Goal: Information Seeking & Learning: Learn about a topic

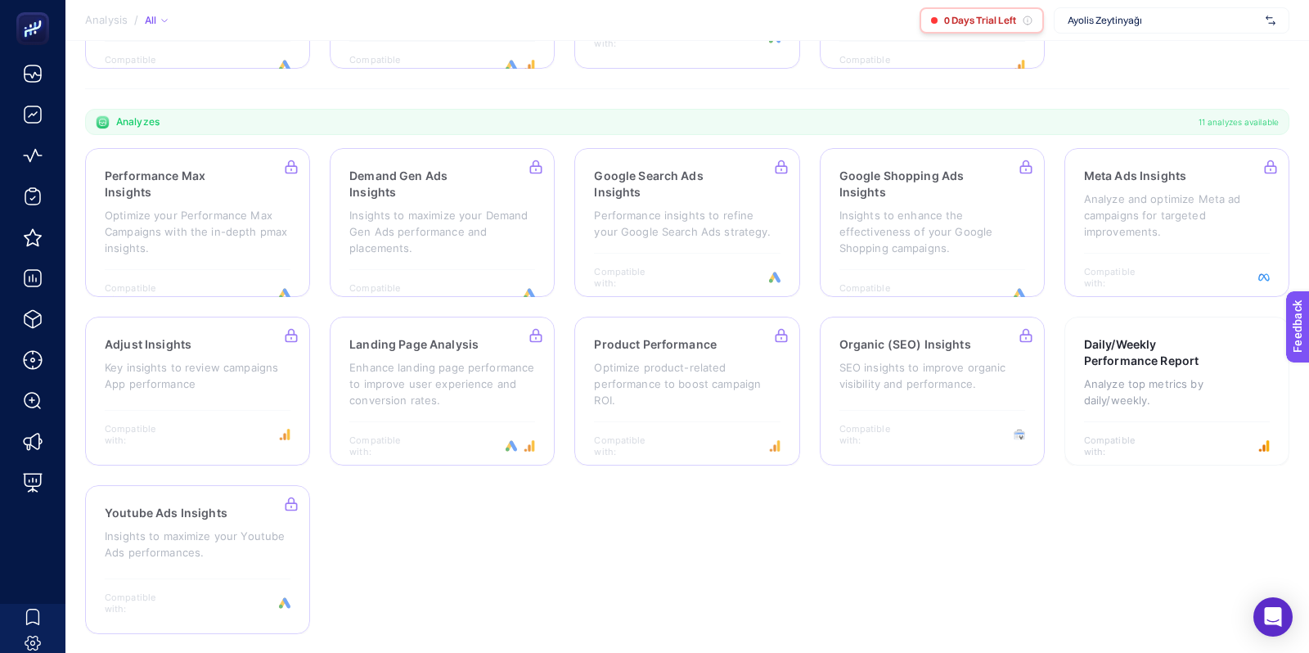
click at [984, 23] on span "0 Days Trial Left" at bounding box center [980, 20] width 72 height 13
click at [1154, 25] on span "Ayolis Zeytinyağı" at bounding box center [1163, 20] width 191 height 13
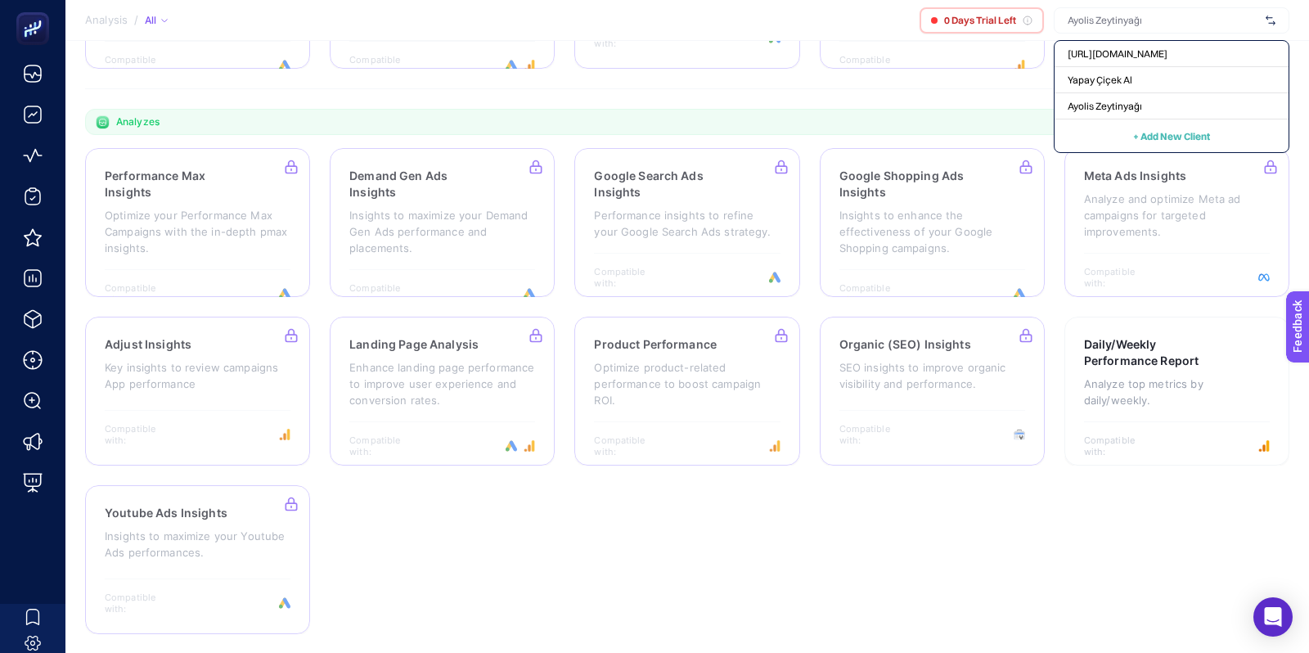
click at [1154, 25] on input "text" at bounding box center [1163, 20] width 191 height 13
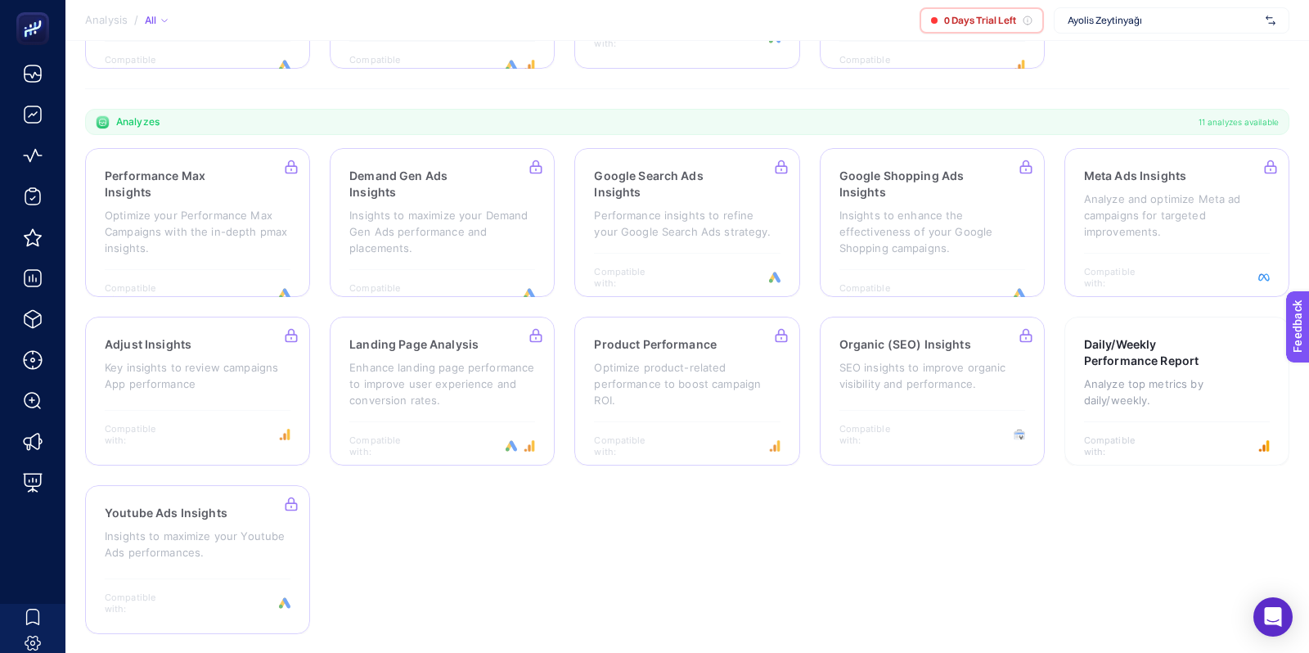
click at [1091, 19] on span "Ayolis Zeytinyağı" at bounding box center [1163, 20] width 191 height 13
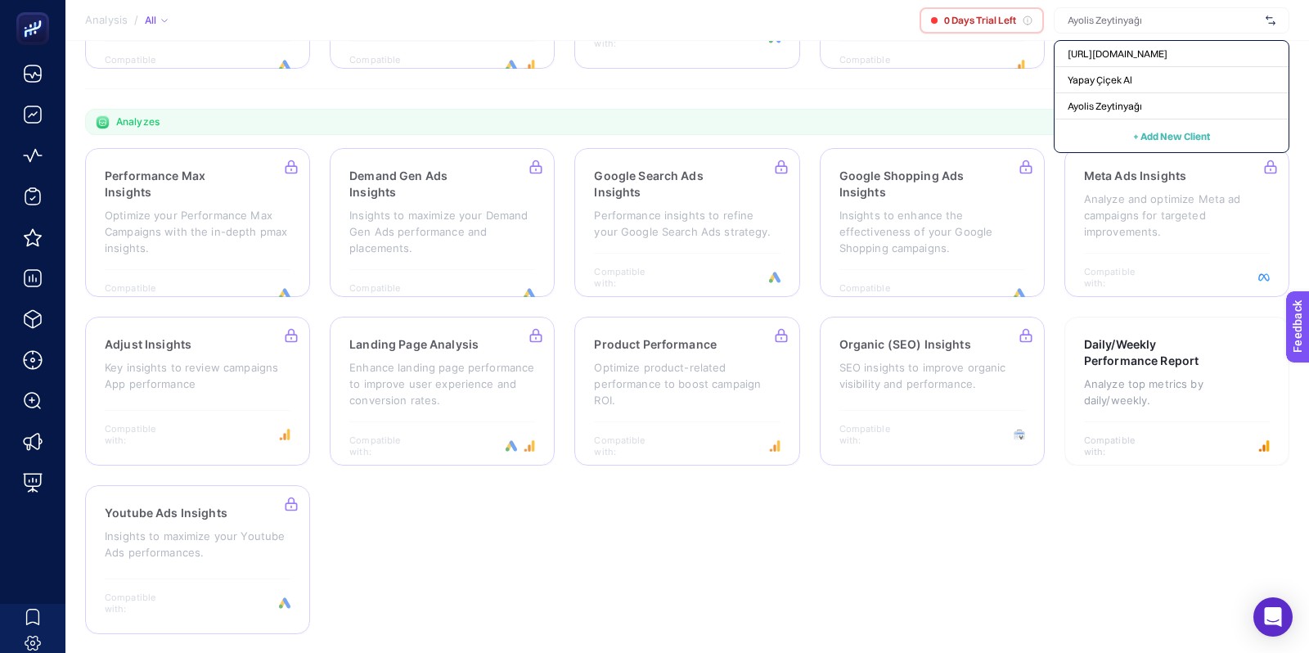
click at [1091, 19] on input "text" at bounding box center [1163, 20] width 191 height 13
click at [1009, 21] on span "0 Days Trial Left" at bounding box center [980, 20] width 72 height 13
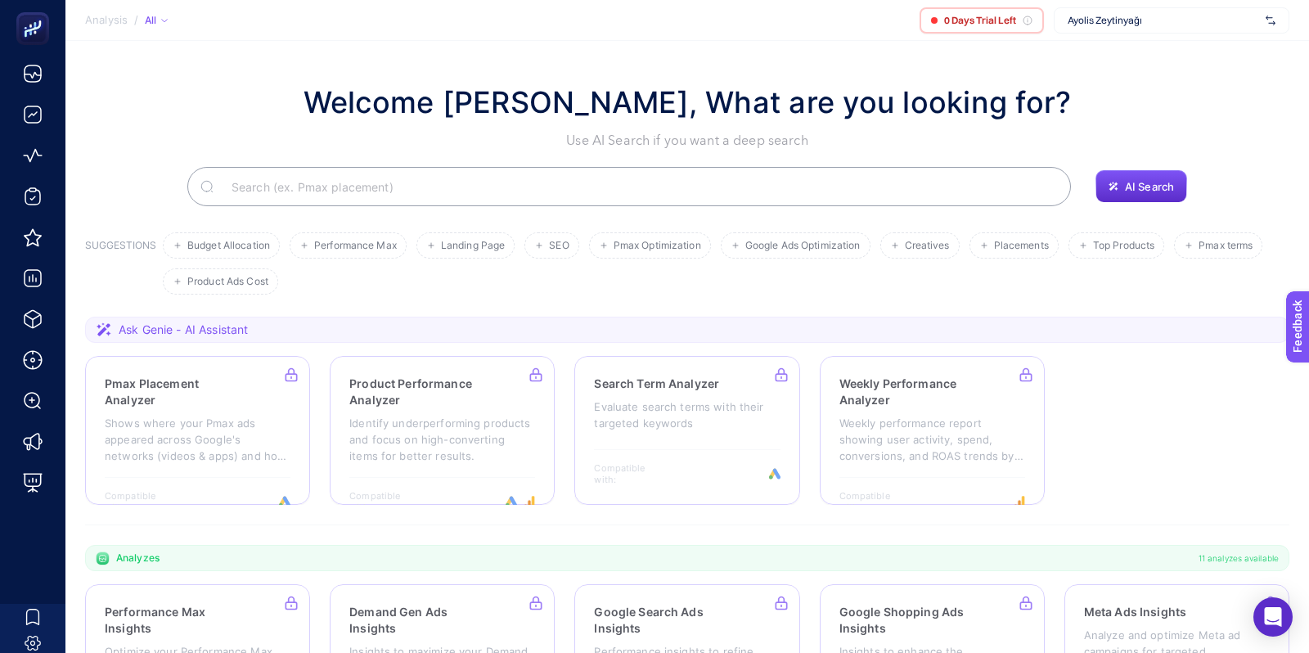
click at [1108, 25] on span "Ayolis Zeytinyağı" at bounding box center [1163, 20] width 191 height 13
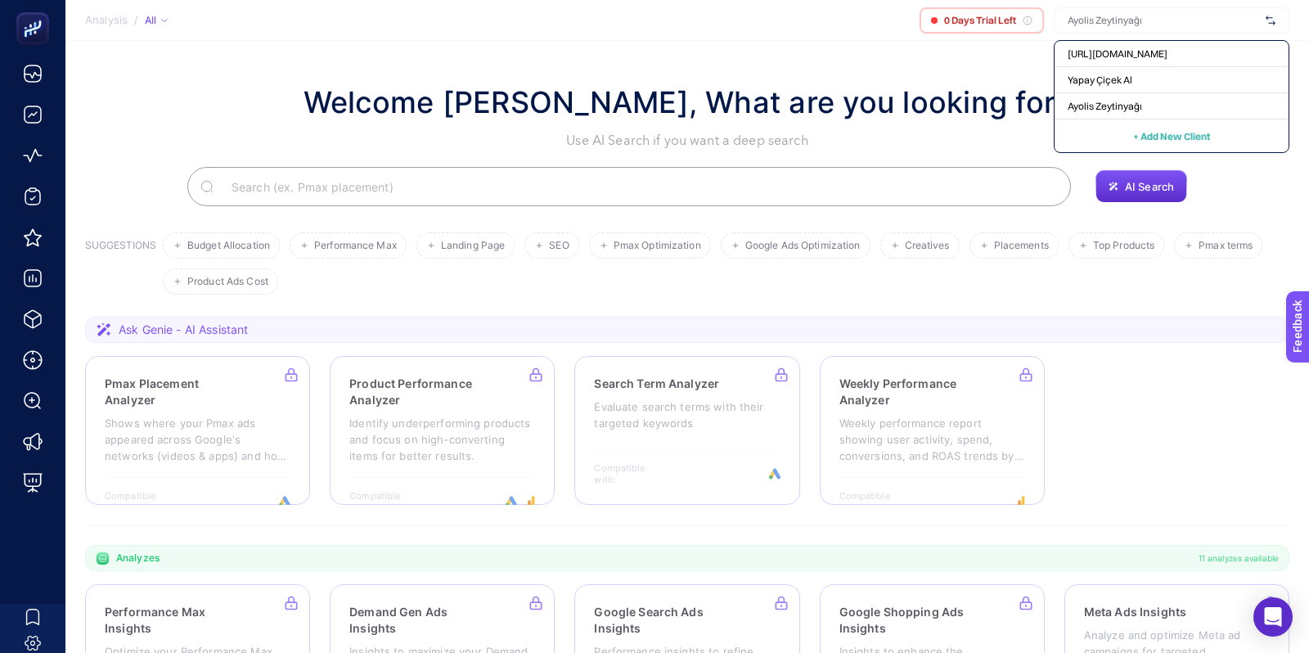
click at [905, 54] on section "Welcome Yusuf Can Özhan, What are you looking for? Use AI Search if you want a …" at bounding box center [686, 565] width 1243 height 1049
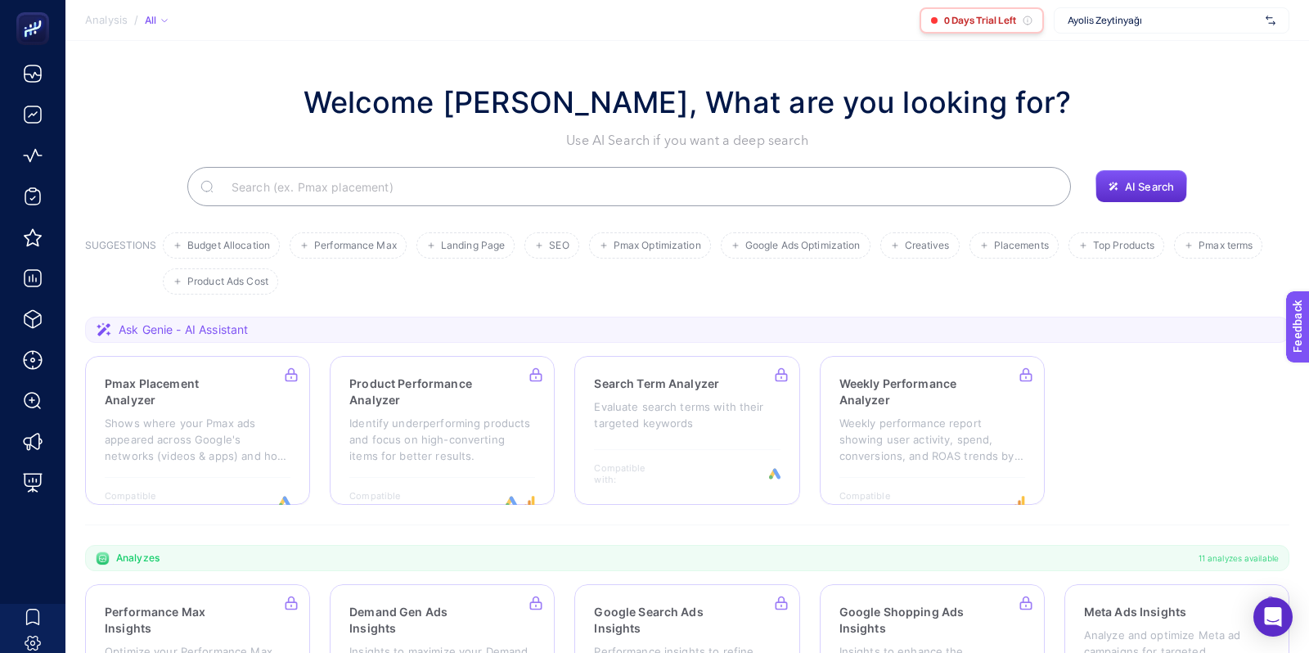
click at [995, 19] on span "0 Days Trial Left" at bounding box center [980, 20] width 72 height 13
click at [1018, 22] on div "0 Days Trial Left" at bounding box center [981, 20] width 124 height 26
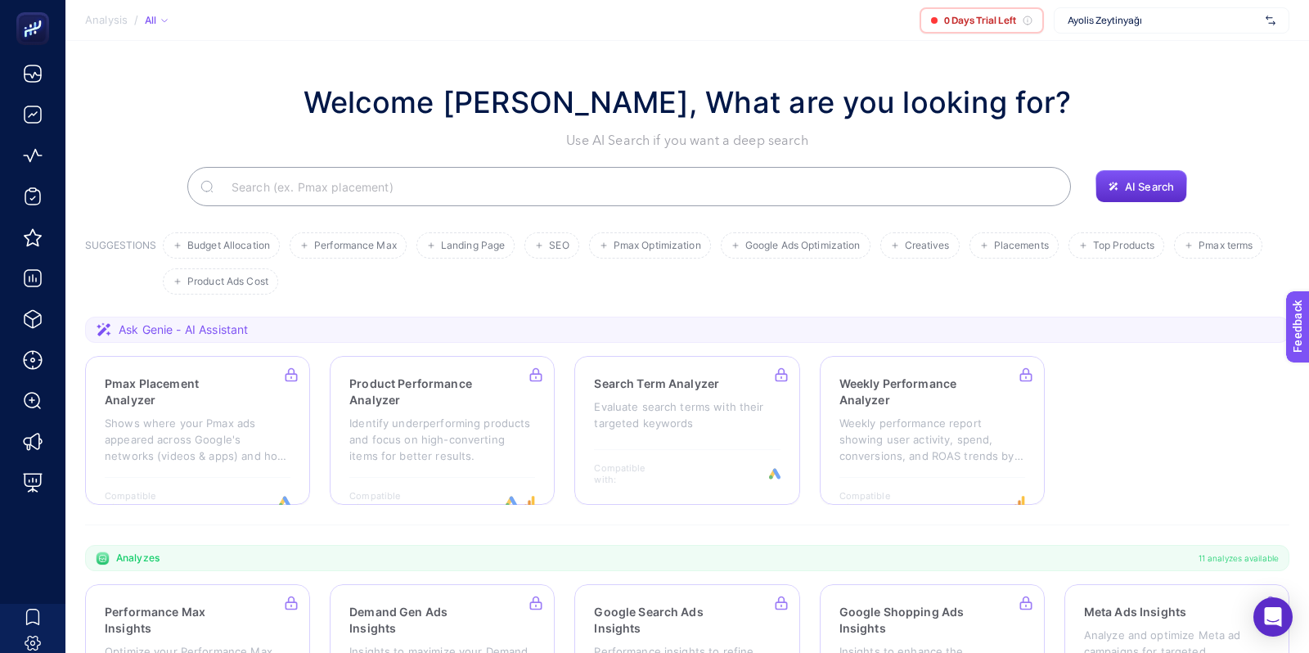
click at [1101, 27] on div "Ayolis Zeytinyağı" at bounding box center [1172, 20] width 236 height 26
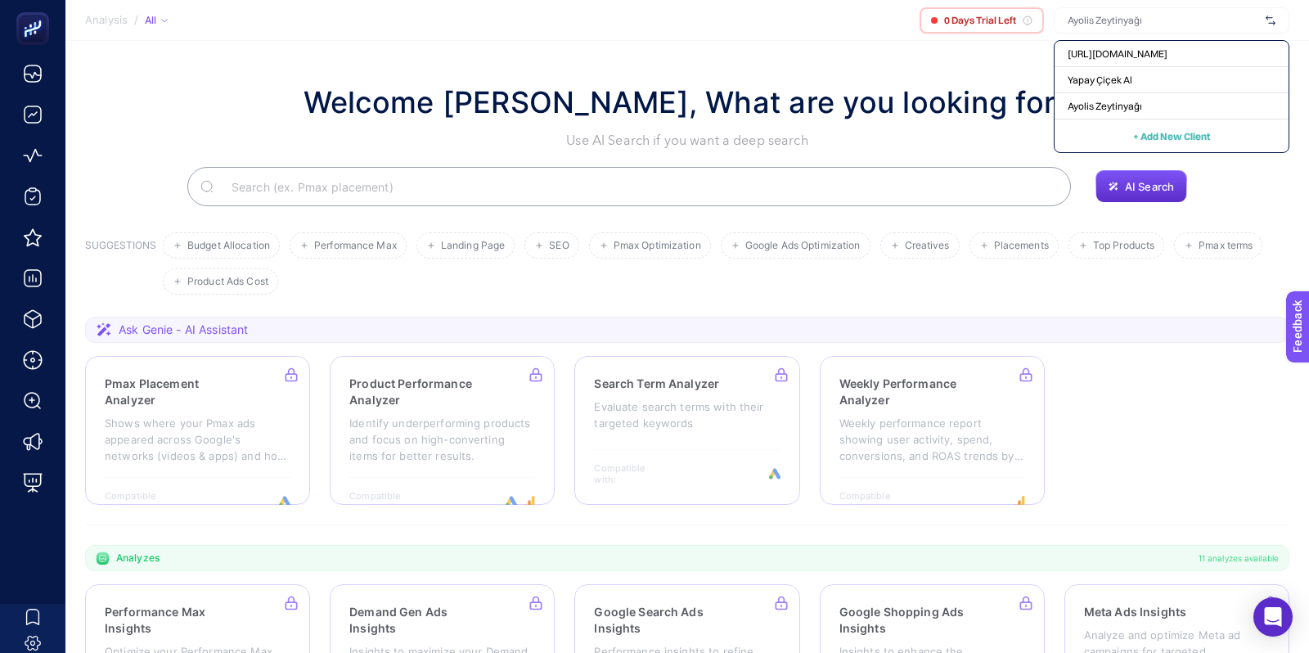
click at [852, 91] on h1 "Welcome [PERSON_NAME], What are you looking for?" at bounding box center [687, 102] width 768 height 44
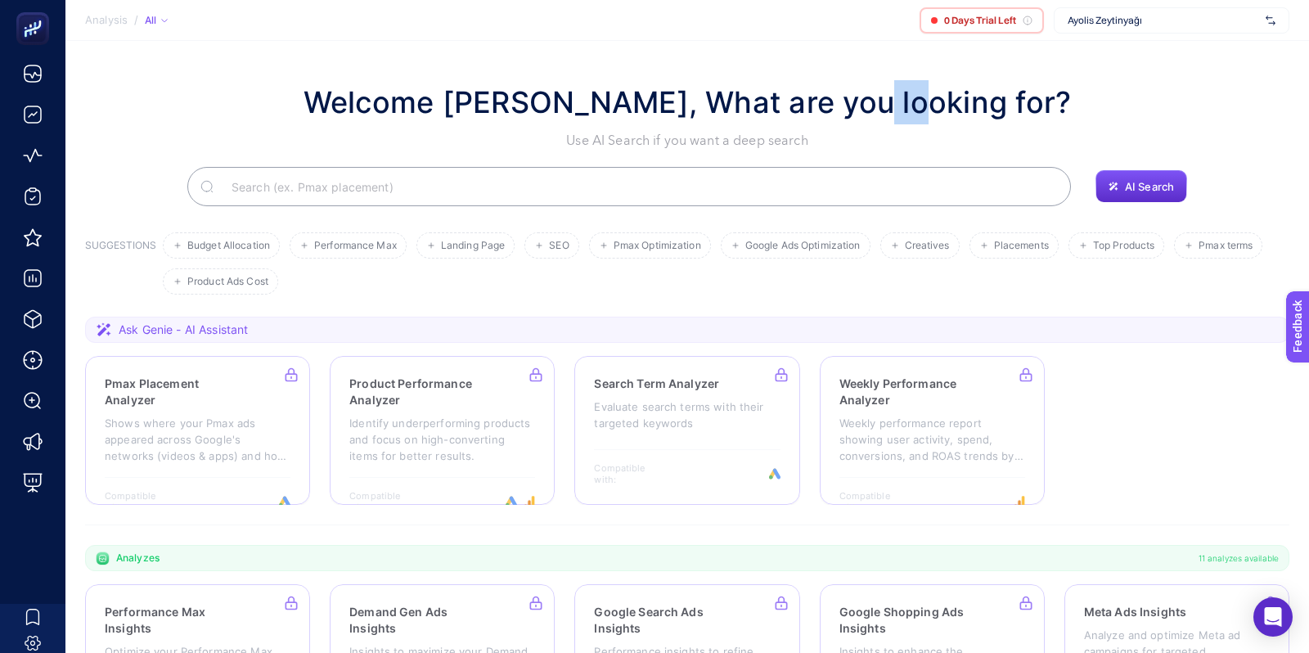
click at [852, 91] on h1 "Welcome [PERSON_NAME], What are you looking for?" at bounding box center [687, 102] width 768 height 44
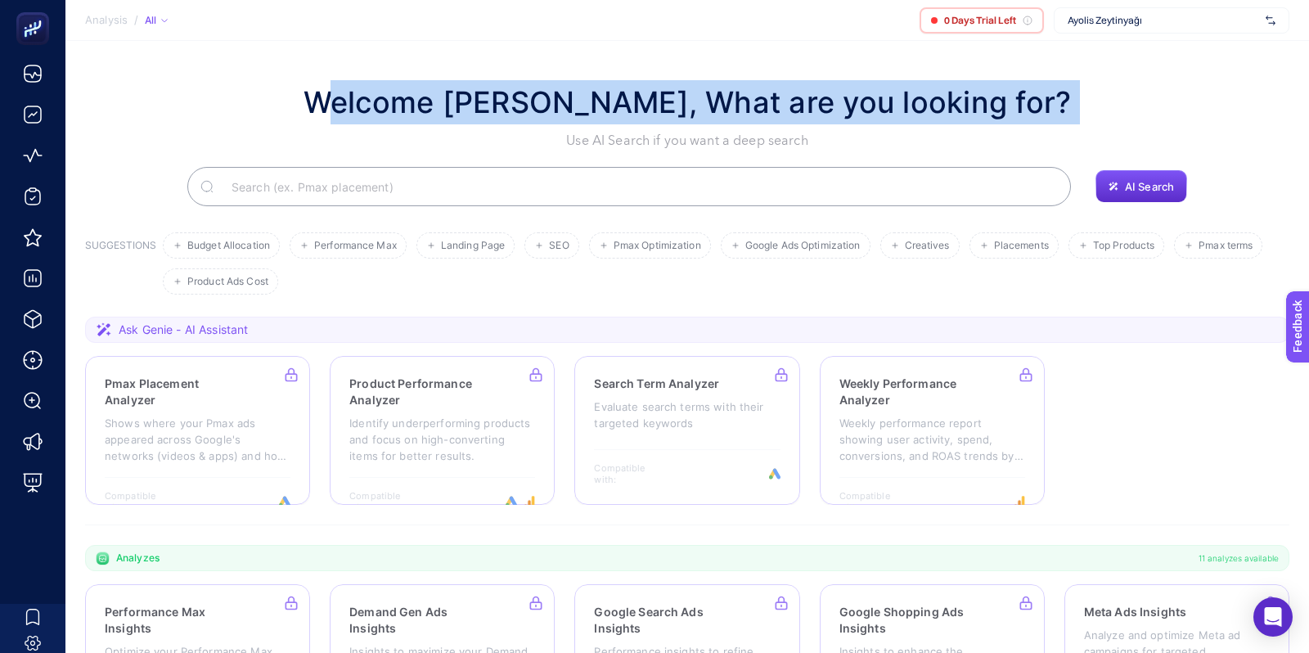
click at [852, 91] on h1 "Welcome [PERSON_NAME], What are you looking for?" at bounding box center [687, 102] width 768 height 44
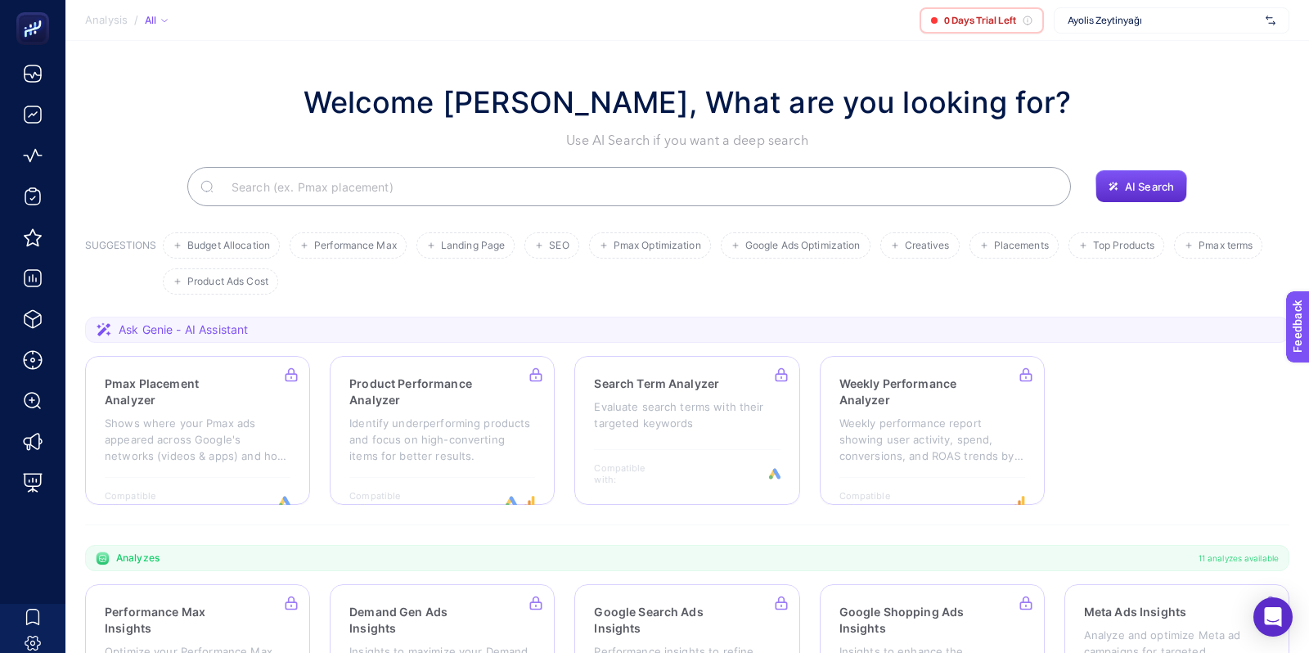
click at [852, 91] on h1 "Welcome [PERSON_NAME], What are you looking for?" at bounding box center [687, 102] width 768 height 44
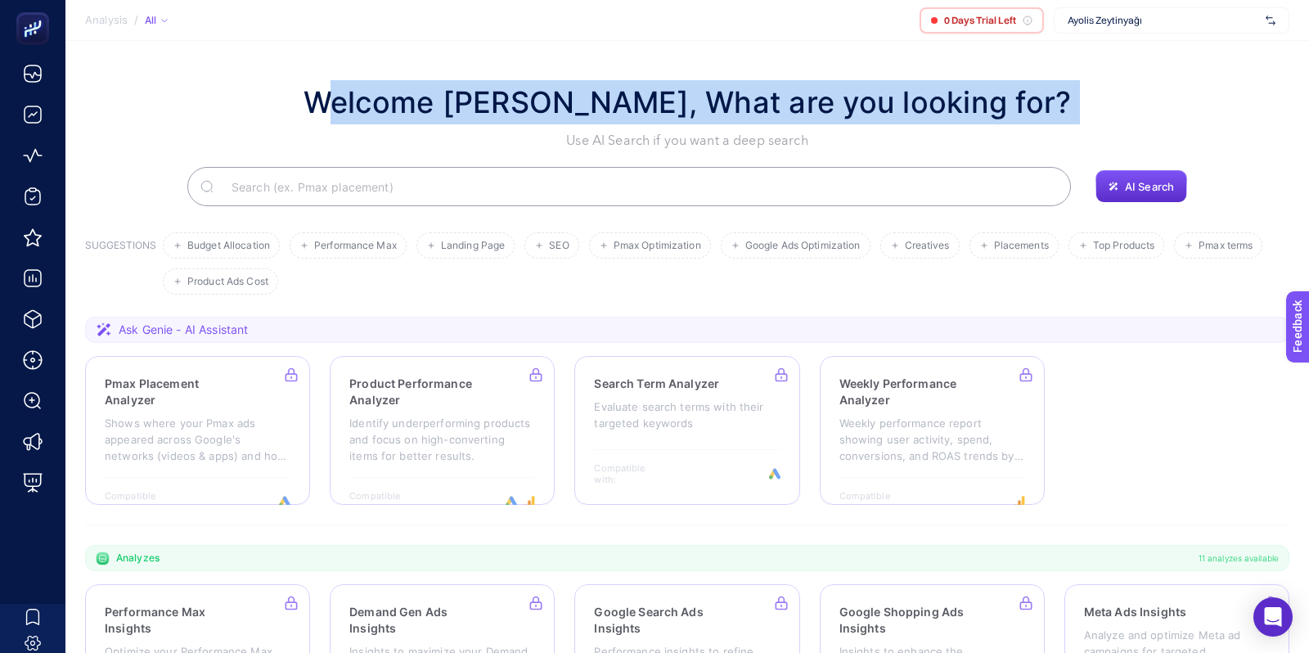
click at [841, 61] on div at bounding box center [841, 61] width 0 height 0
click at [856, 98] on h1 "Welcome [PERSON_NAME], What are you looking for?" at bounding box center [687, 102] width 768 height 44
